Goal: Navigation & Orientation: Find specific page/section

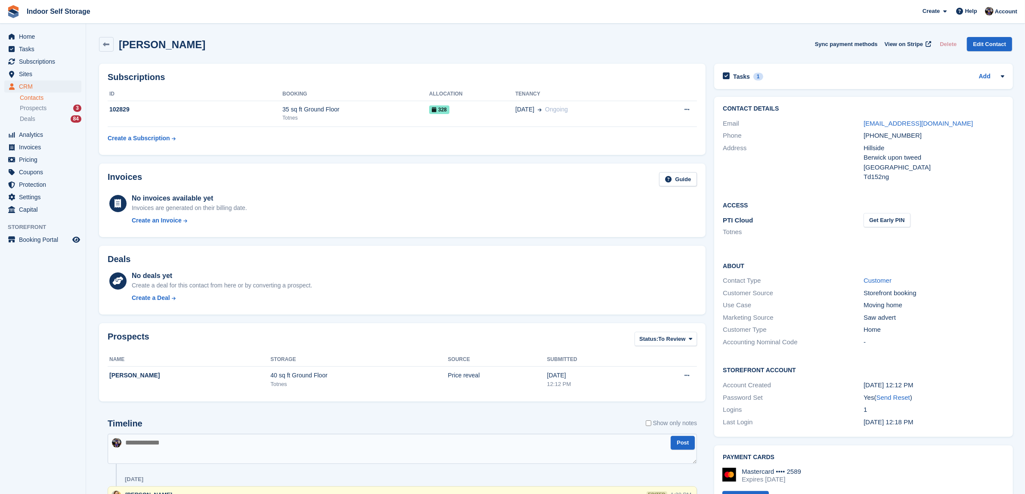
click at [34, 96] on link "Contacts" at bounding box center [51, 98] width 62 height 8
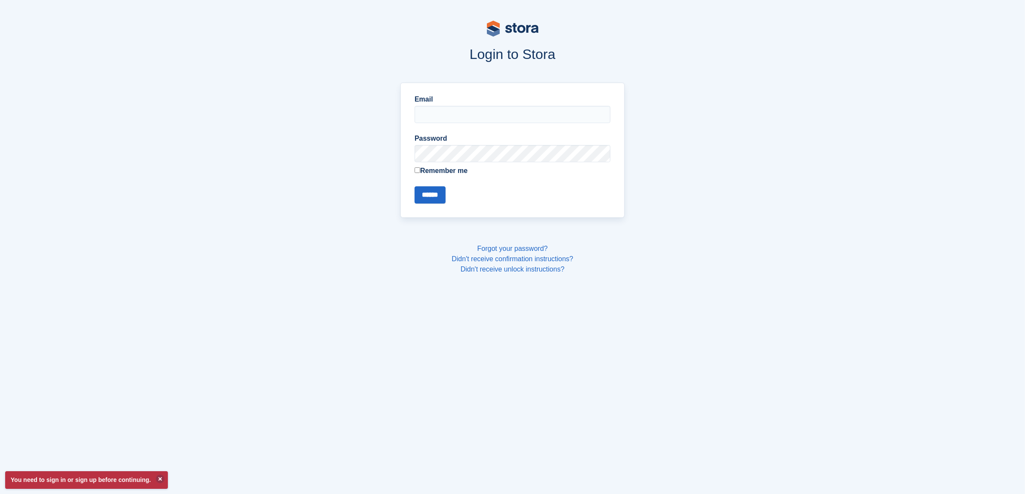
type input "**********"
click at [434, 195] on input "******" at bounding box center [430, 194] width 31 height 17
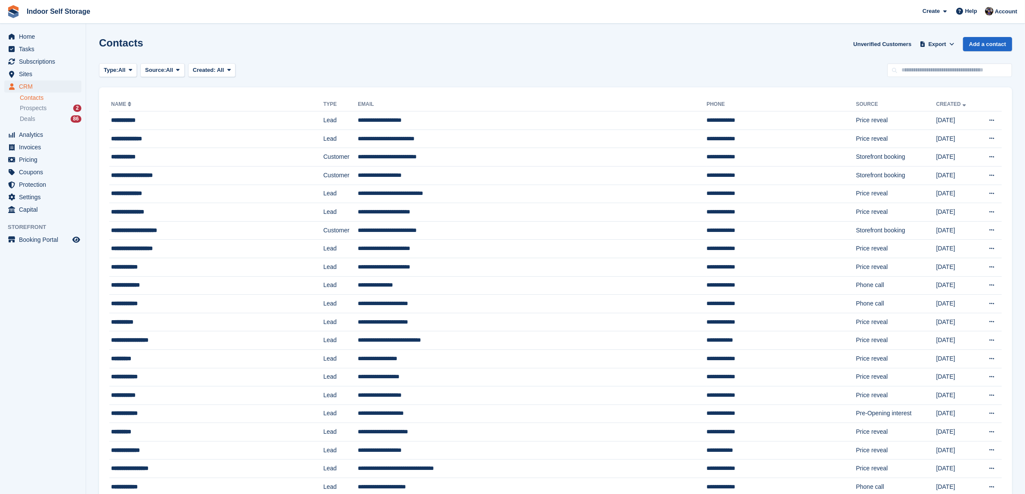
click at [27, 97] on link "Contacts" at bounding box center [51, 98] width 62 height 8
